Goal: Answer question/provide support: Share knowledge or assist other users

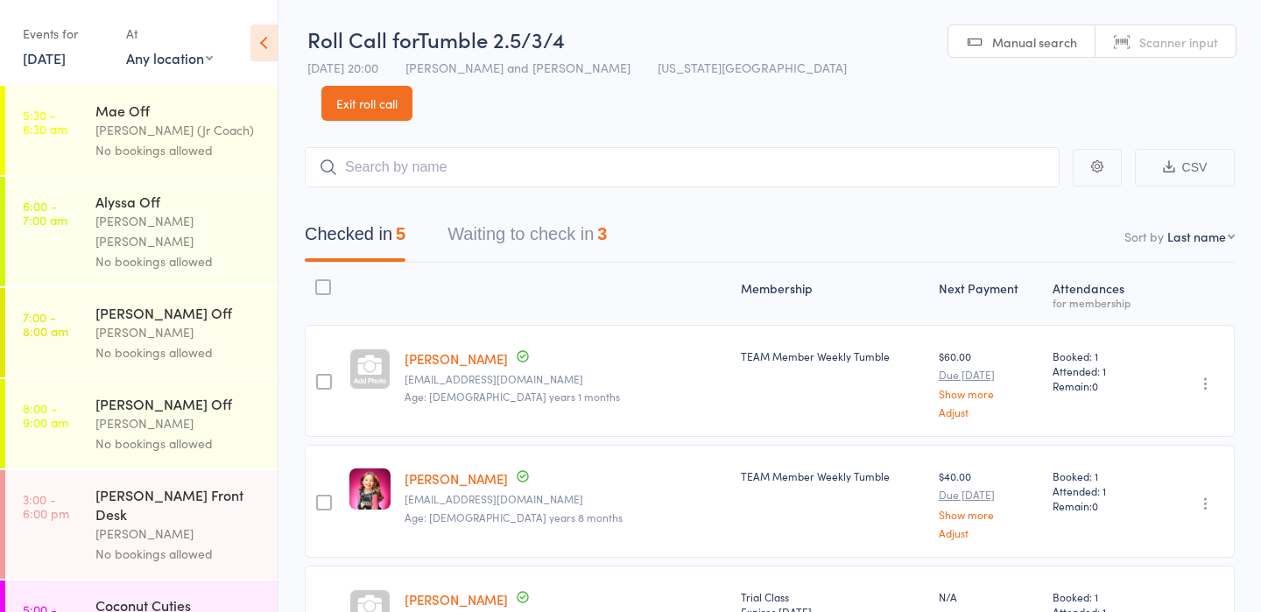
scroll to position [1221, 0]
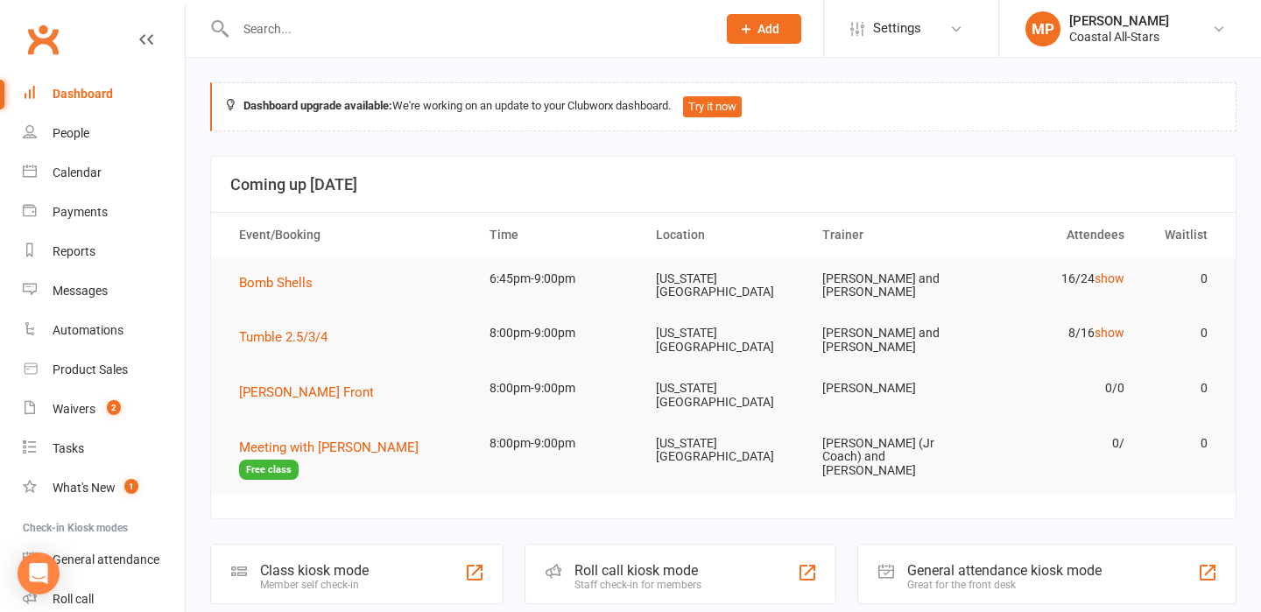
click at [326, 27] on input "text" at bounding box center [467, 29] width 474 height 25
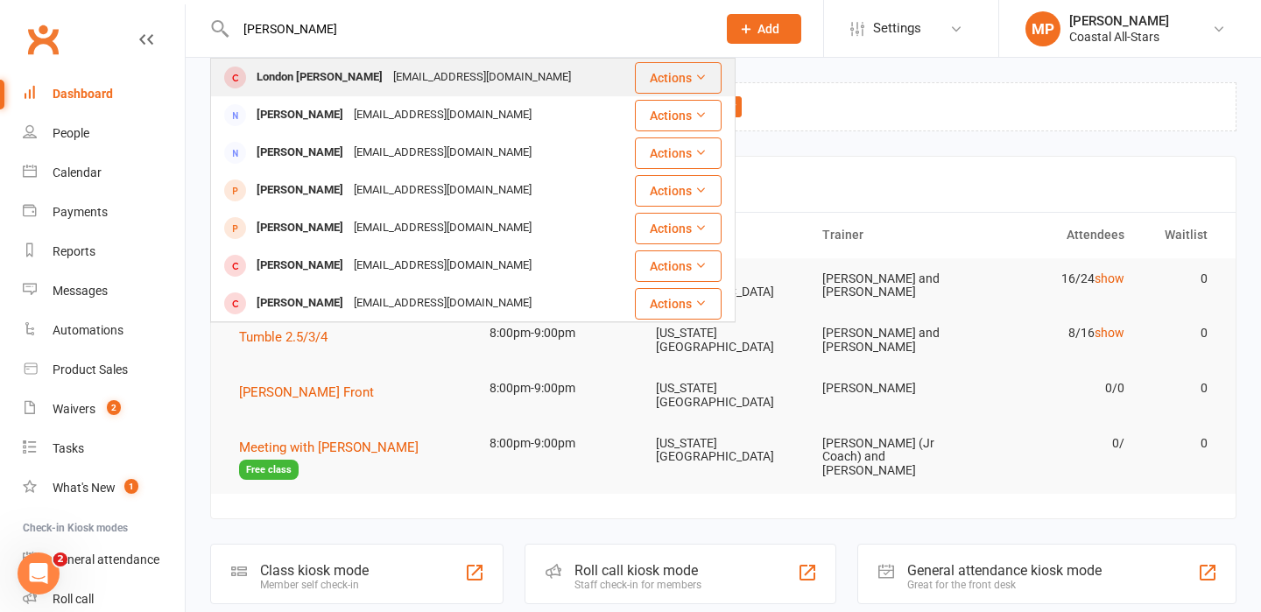
type input "[PERSON_NAME]"
click at [328, 75] on div "London [PERSON_NAME]" at bounding box center [319, 77] width 137 height 25
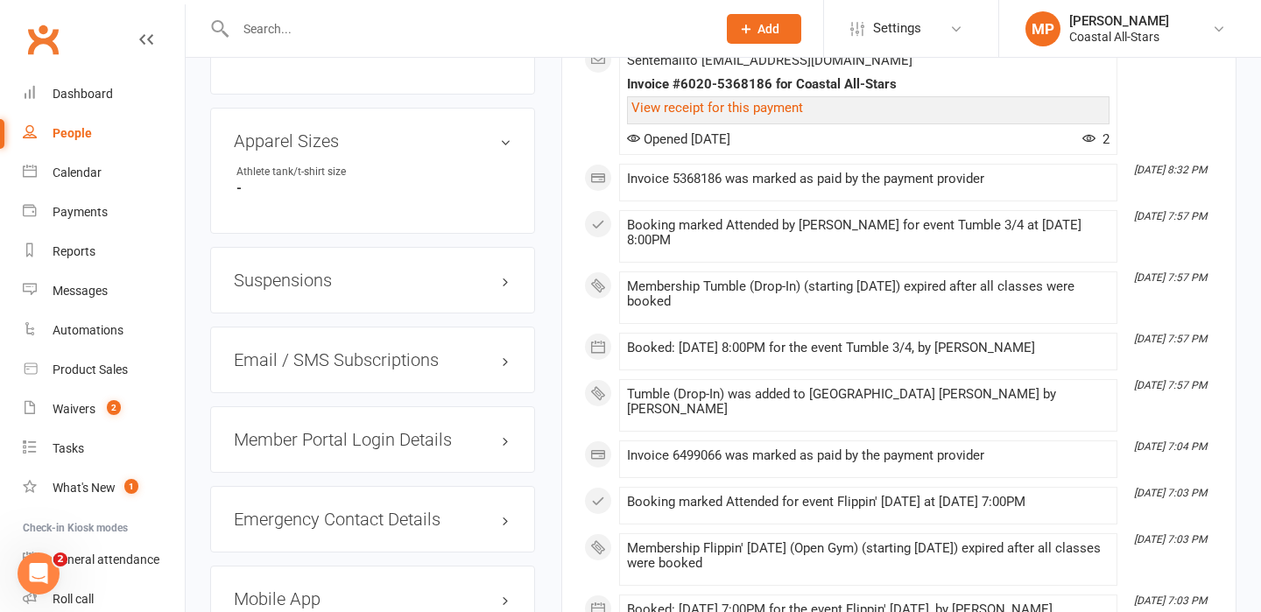
scroll to position [1462, 0]
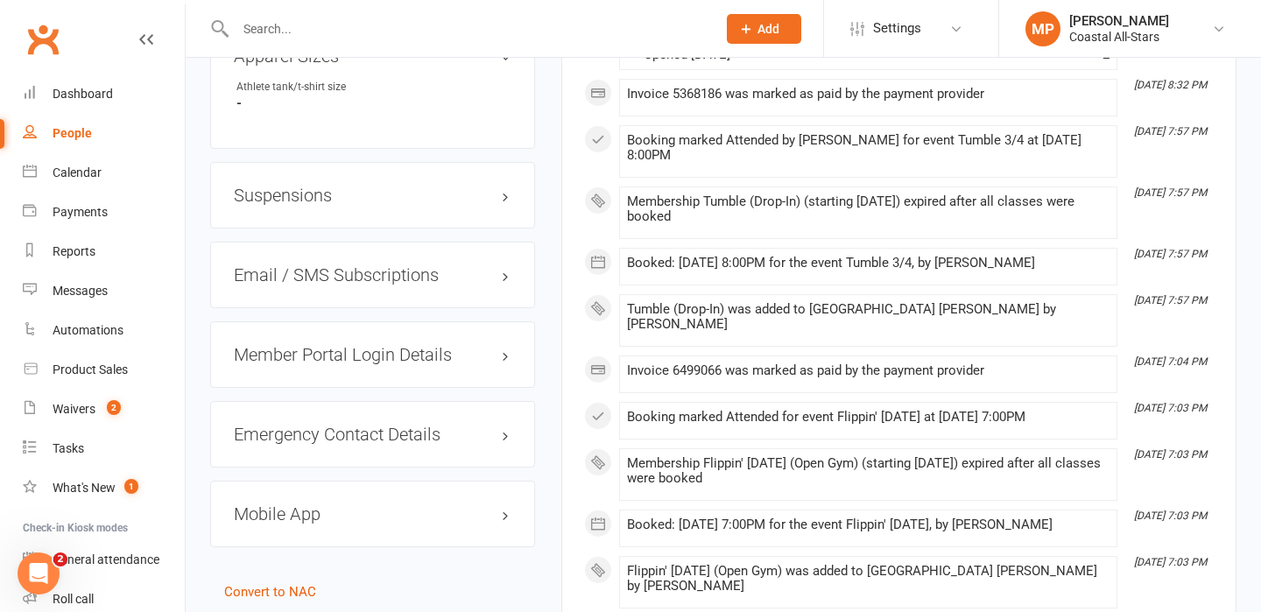
click at [377, 348] on h3 "Member Portal Login Details" at bounding box center [373, 354] width 278 height 19
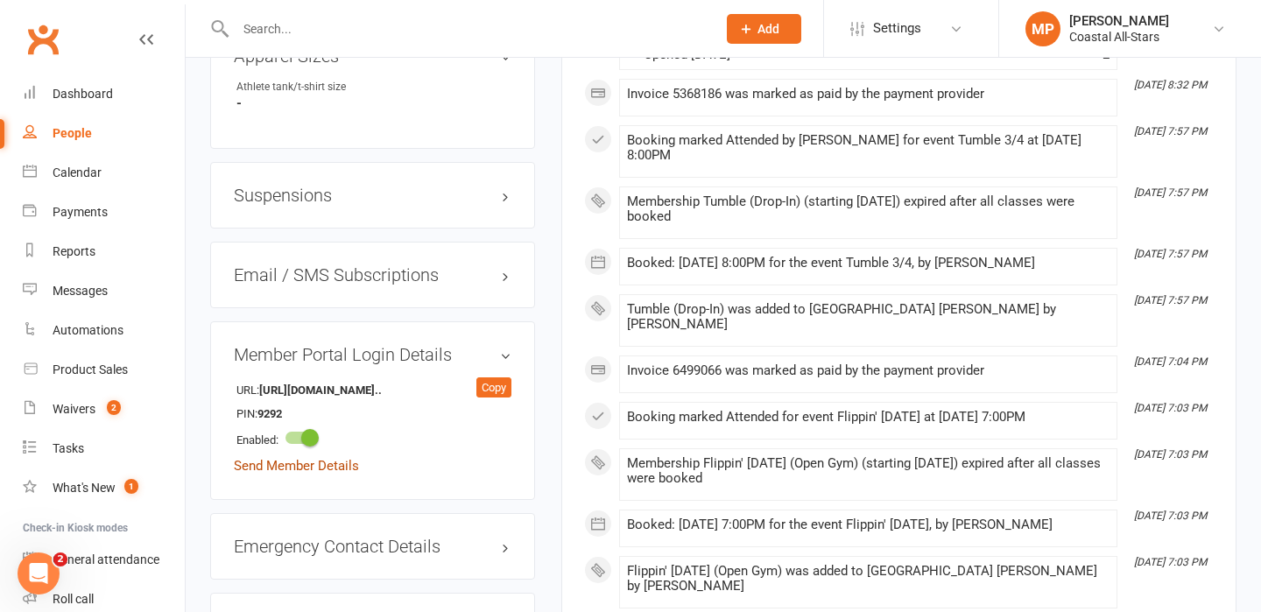
click at [300, 462] on link "Send Member Details" at bounding box center [296, 466] width 125 height 16
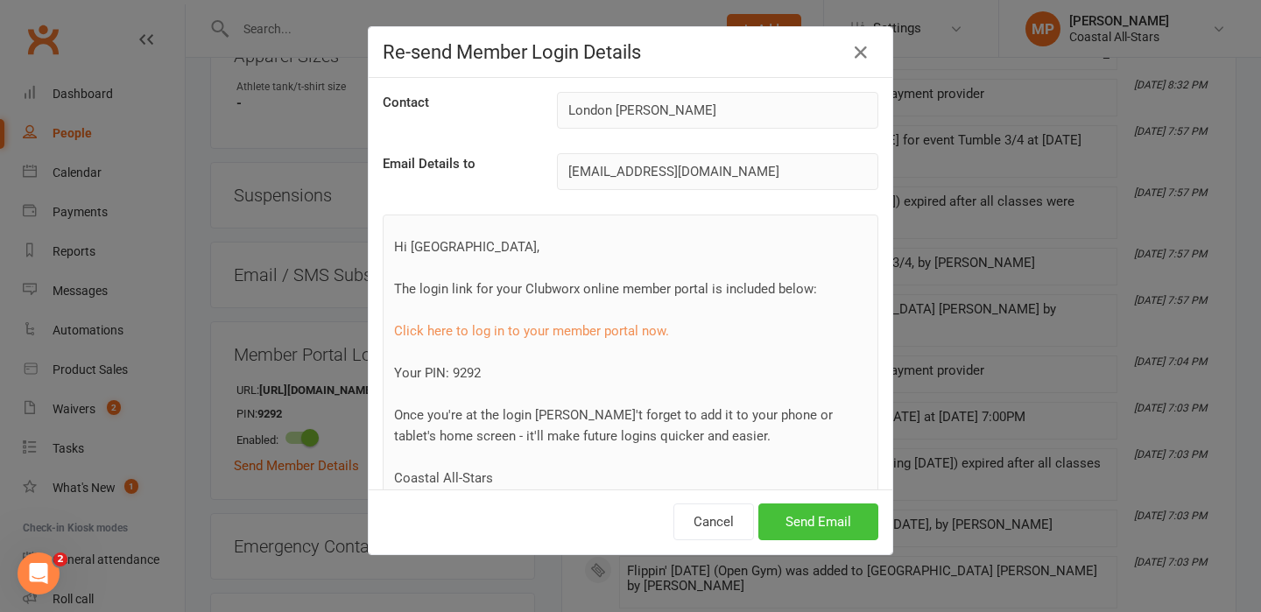
click at [835, 522] on button "Send Email" at bounding box center [818, 521] width 120 height 37
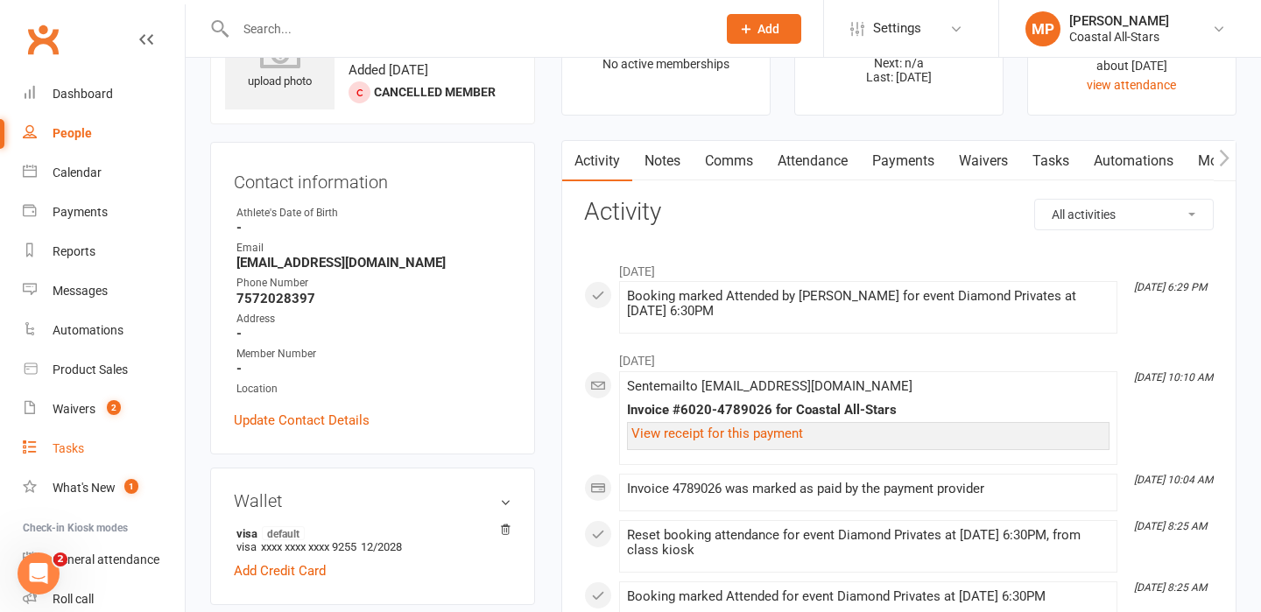
scroll to position [0, 0]
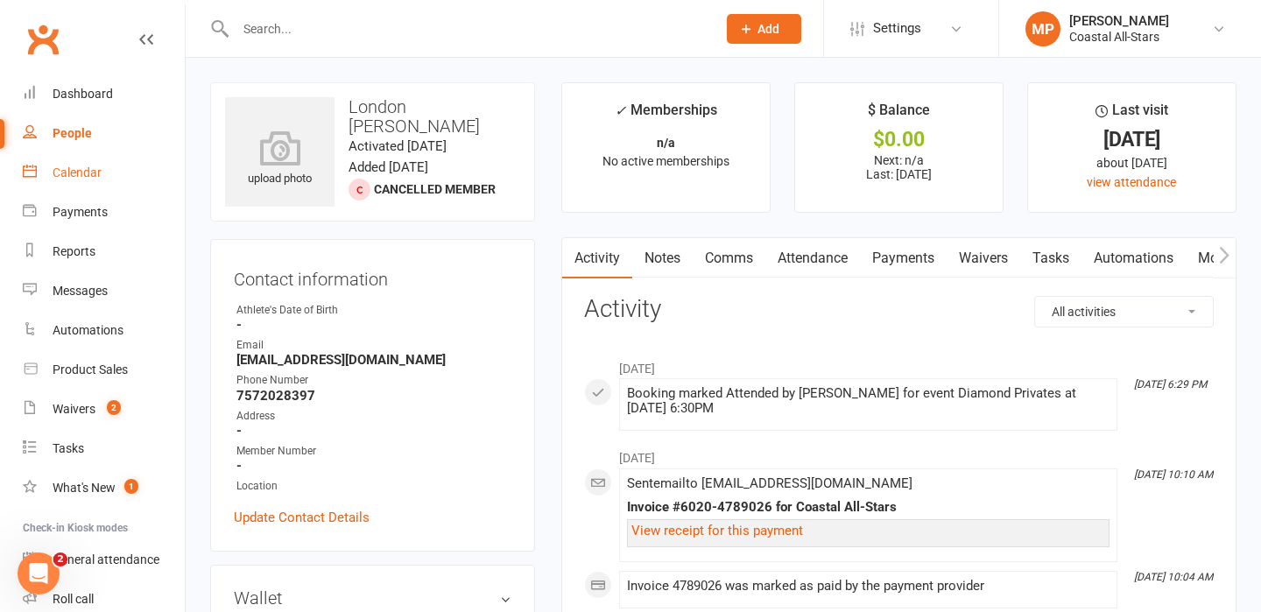
click at [76, 176] on div "Calendar" at bounding box center [77, 172] width 49 height 14
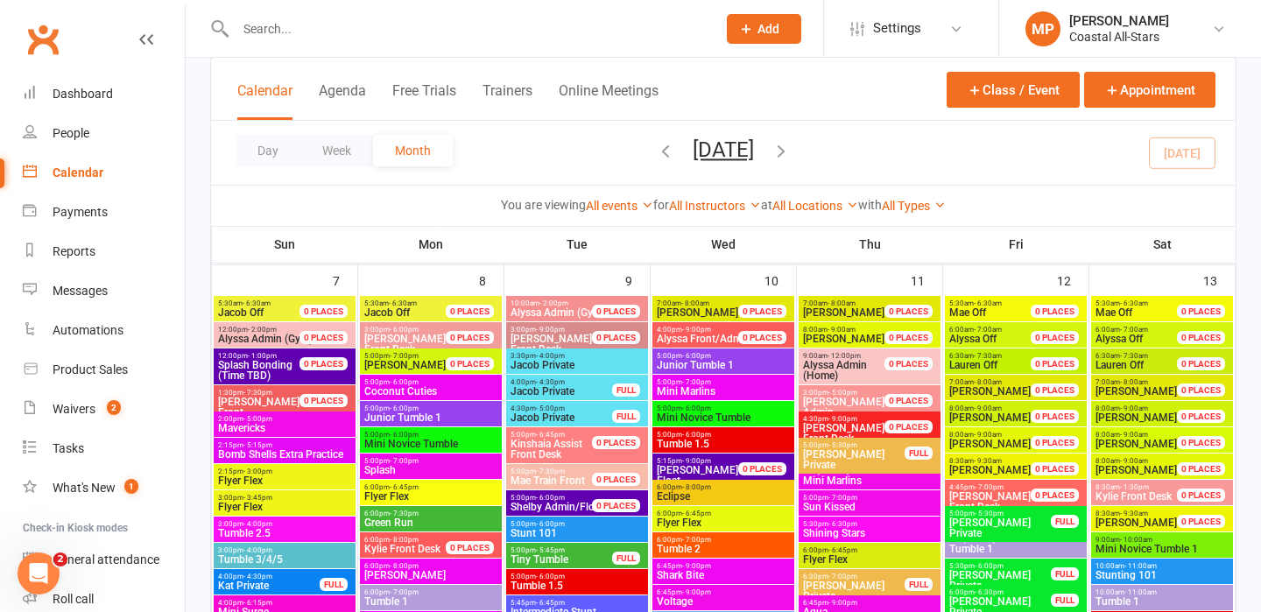
scroll to position [748, 0]
